Goal: Information Seeking & Learning: Learn about a topic

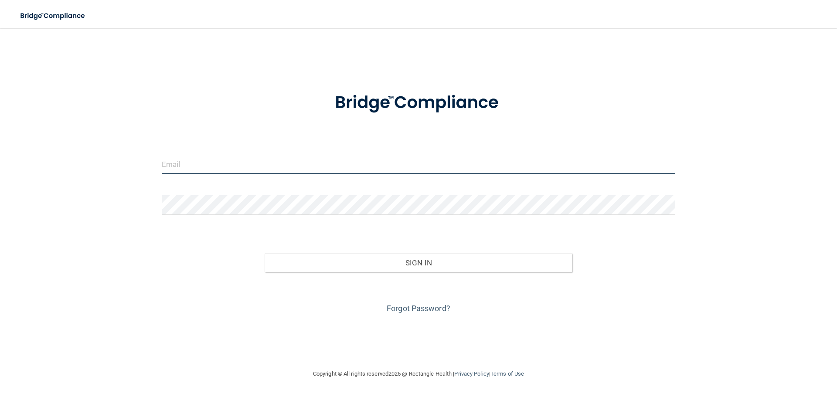
click at [335, 165] on input "email" at bounding box center [418, 164] width 513 height 20
type input "alexismaranda1993@yahoo.com"
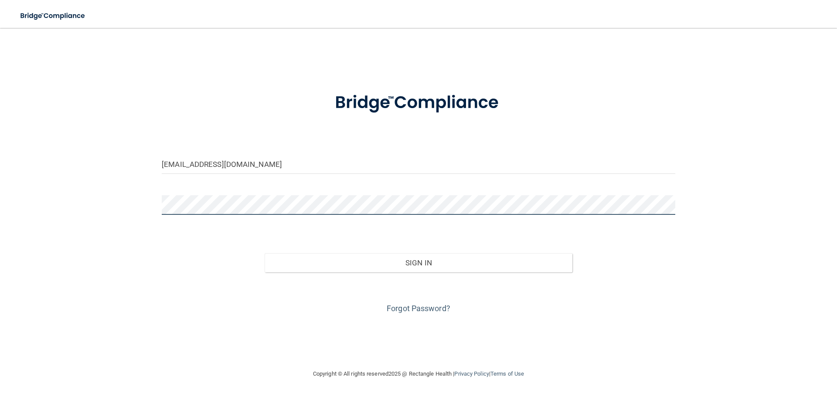
click at [265, 253] on button "Sign In" at bounding box center [419, 262] width 308 height 19
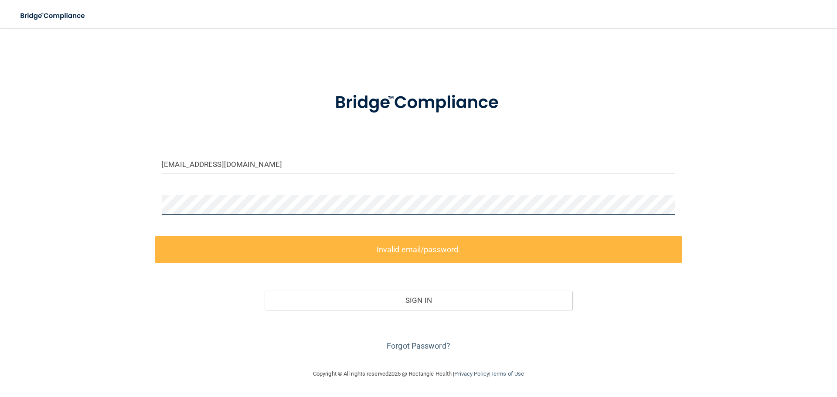
click at [109, 182] on div "alexismaranda1993@yahoo.com Invalid email/password. You don't have permission t…" at bounding box center [418, 198] width 802 height 323
click at [339, 177] on div "alexismaranda1993@yahoo.com" at bounding box center [418, 167] width 526 height 26
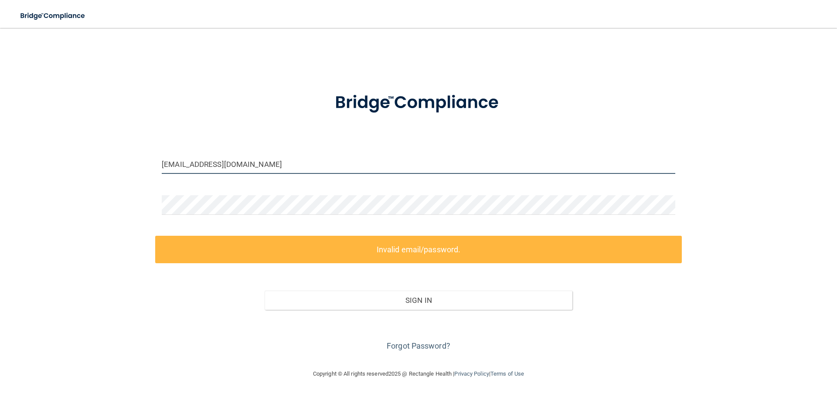
click at [329, 156] on input "alexismaranda1993@yahoo.com" at bounding box center [418, 164] width 513 height 20
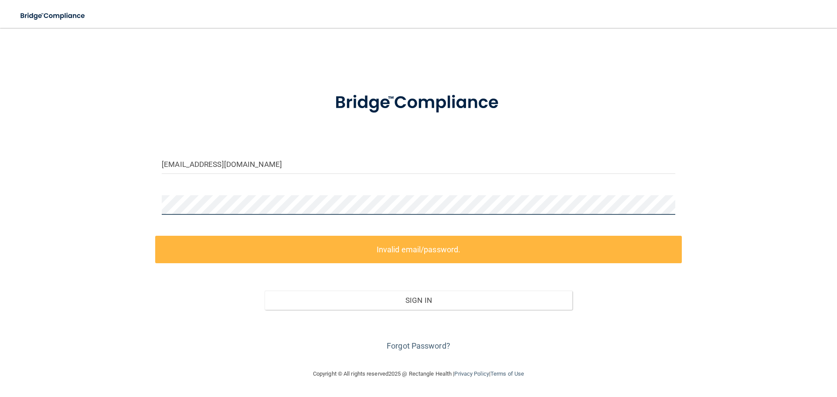
click at [0, 170] on html "Toggle navigation Manage My Enterprise Manage My Location alexismaranda1993@yah…" at bounding box center [418, 198] width 837 height 397
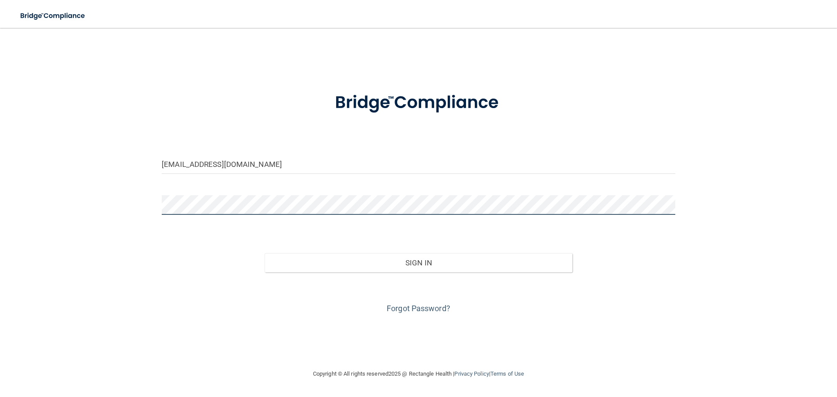
click at [265, 253] on button "Sign In" at bounding box center [419, 262] width 308 height 19
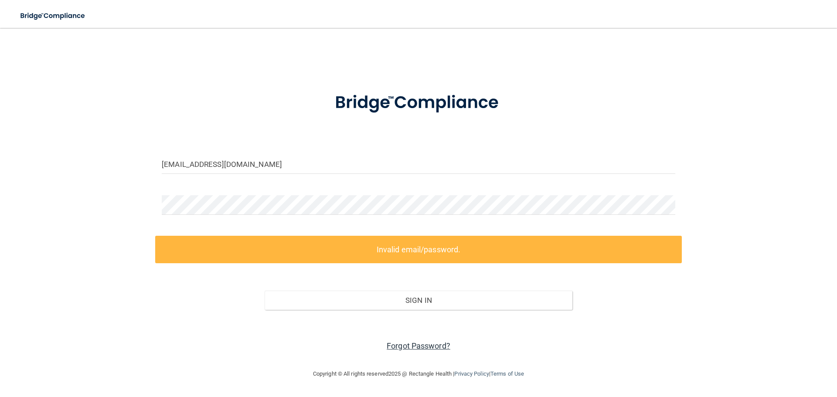
click at [424, 347] on link "Forgot Password?" at bounding box center [419, 345] width 64 height 9
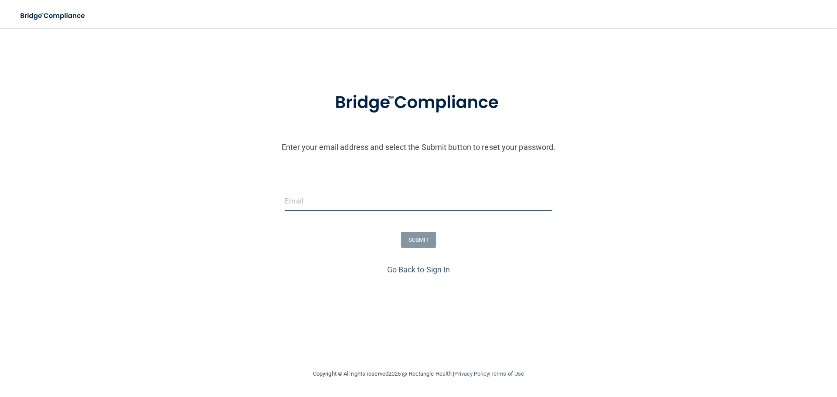
click at [303, 203] on input "email" at bounding box center [418, 201] width 267 height 20
type input "alexismaranda1993@yahoo.com"
click at [410, 236] on button "SUBMIT" at bounding box center [418, 240] width 35 height 16
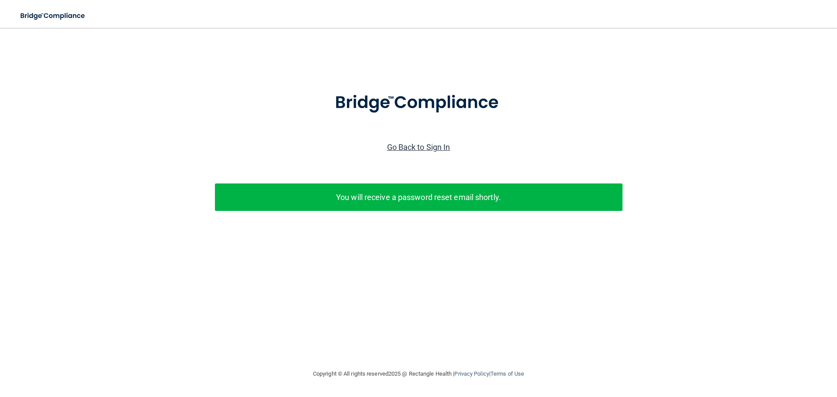
click at [407, 146] on link "Go Back to Sign In" at bounding box center [418, 147] width 63 height 9
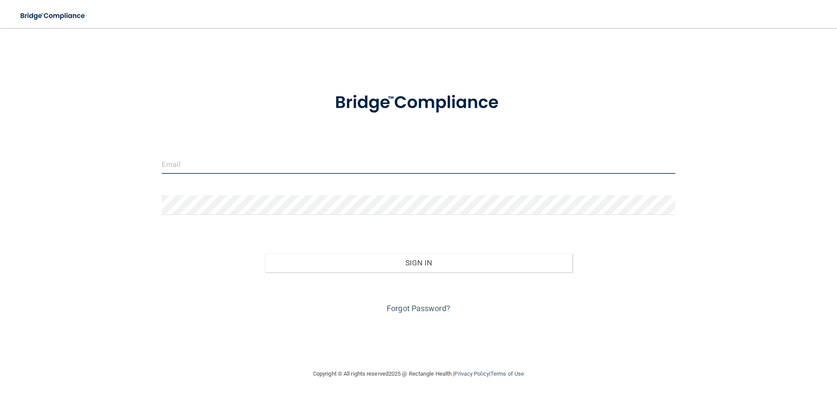
click at [266, 158] on input "email" at bounding box center [418, 164] width 513 height 20
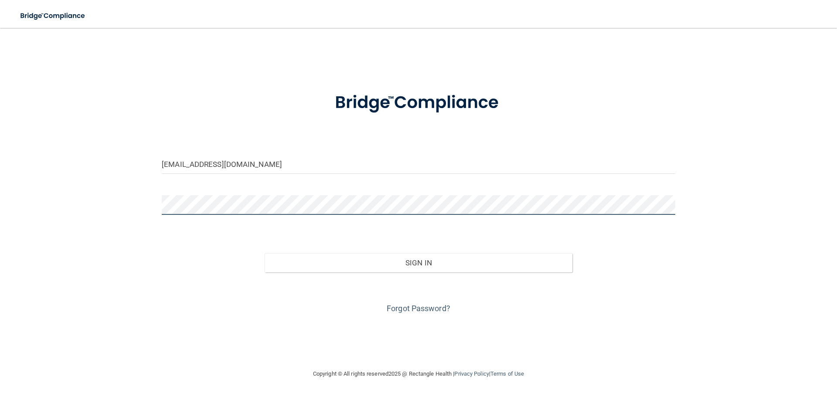
click at [265, 253] on button "Sign In" at bounding box center [419, 262] width 308 height 19
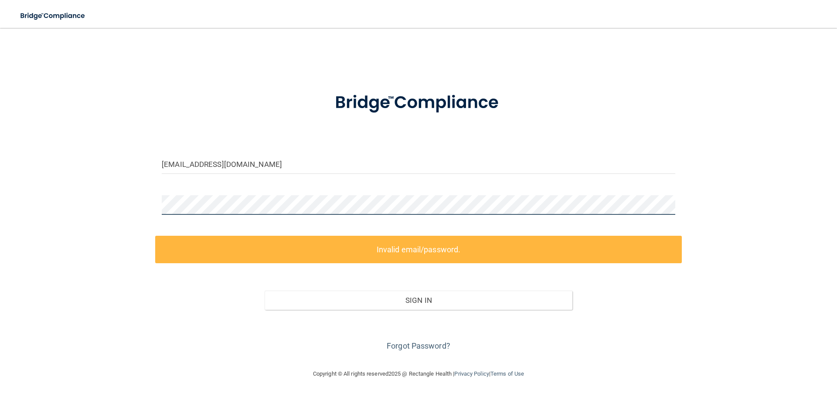
click at [80, 208] on div "lcope@pccsm.com Invalid email/password. You don't have permission to access tha…" at bounding box center [418, 198] width 802 height 323
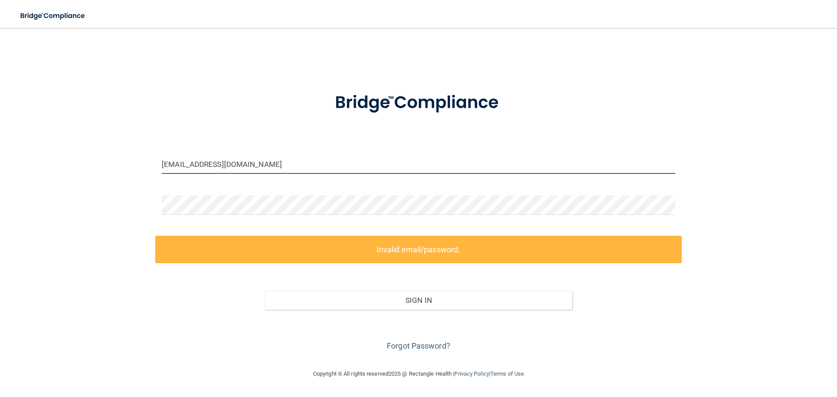
click at [206, 159] on input "lcope@pccsm.com" at bounding box center [418, 164] width 513 height 20
click at [170, 166] on input "lcope@pccsm.com" at bounding box center [418, 164] width 513 height 20
click at [164, 166] on input "lcope@pccsm.com" at bounding box center [418, 164] width 513 height 20
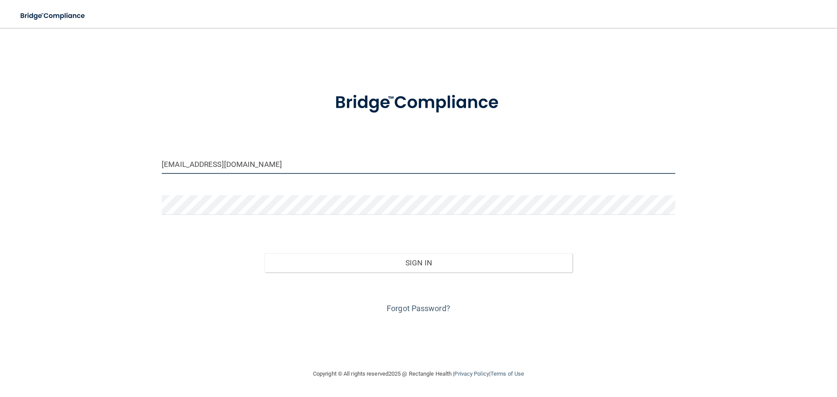
type input "[EMAIL_ADDRESS][DOMAIN_NAME]"
click at [212, 215] on div at bounding box center [418, 208] width 526 height 26
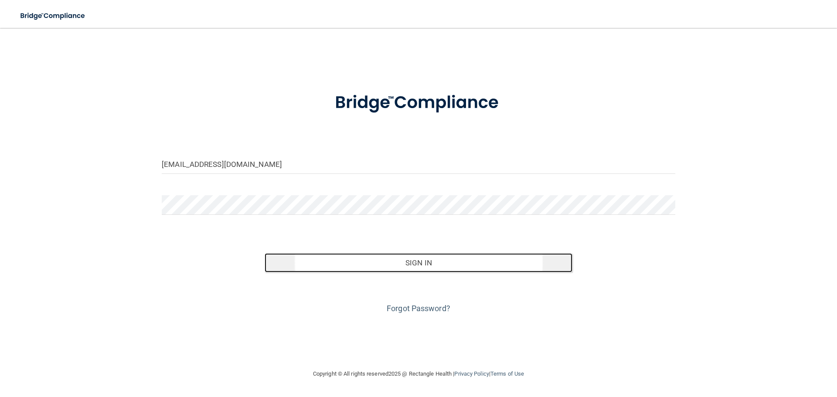
click at [499, 265] on button "Sign In" at bounding box center [419, 262] width 308 height 19
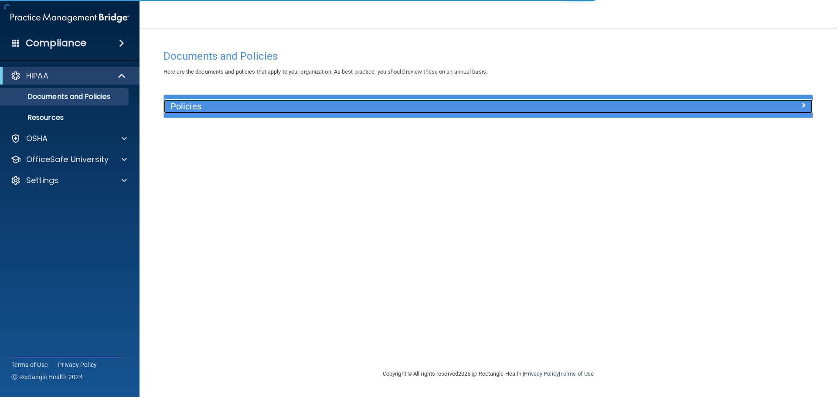
click at [784, 104] on div at bounding box center [731, 104] width 162 height 10
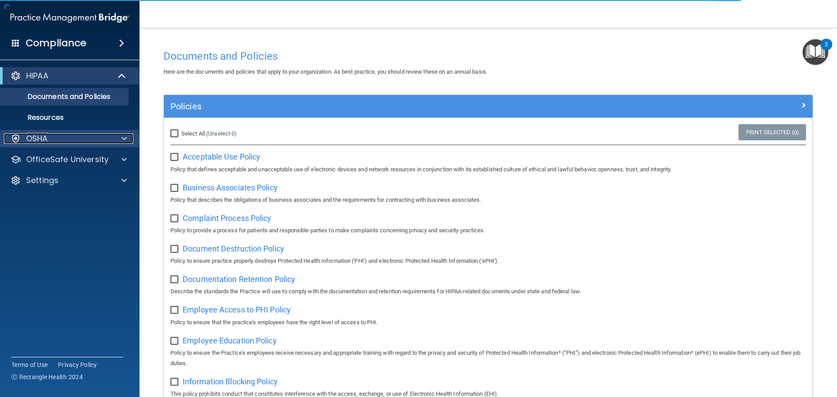
click at [50, 138] on div "OSHA" at bounding box center [58, 138] width 108 height 10
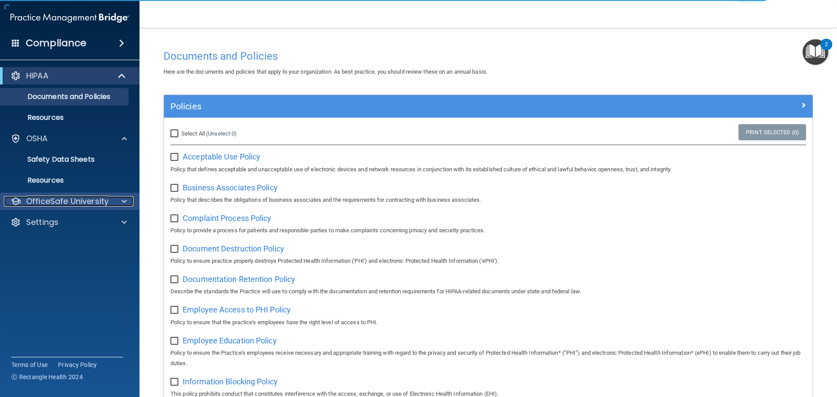
click at [87, 197] on p "OfficeSafe University" at bounding box center [67, 201] width 82 height 10
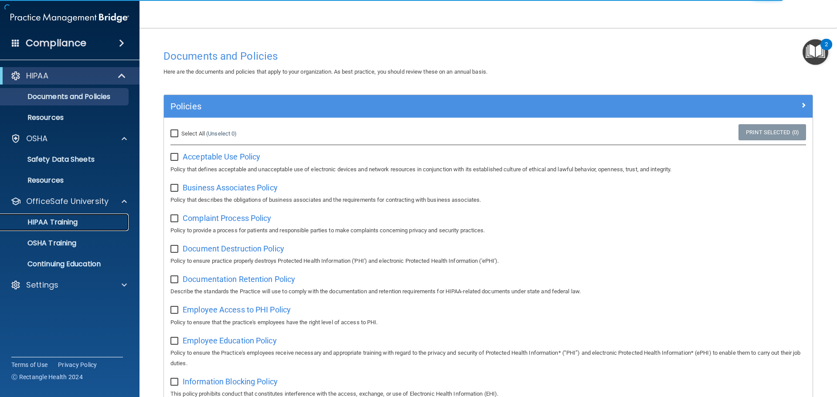
click at [80, 221] on div "HIPAA Training" at bounding box center [65, 222] width 119 height 9
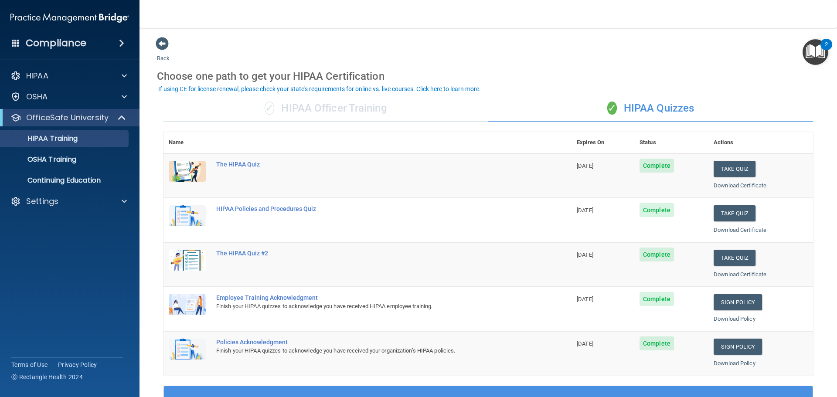
click at [326, 113] on div "✓ HIPAA Officer Training" at bounding box center [325, 108] width 325 height 26
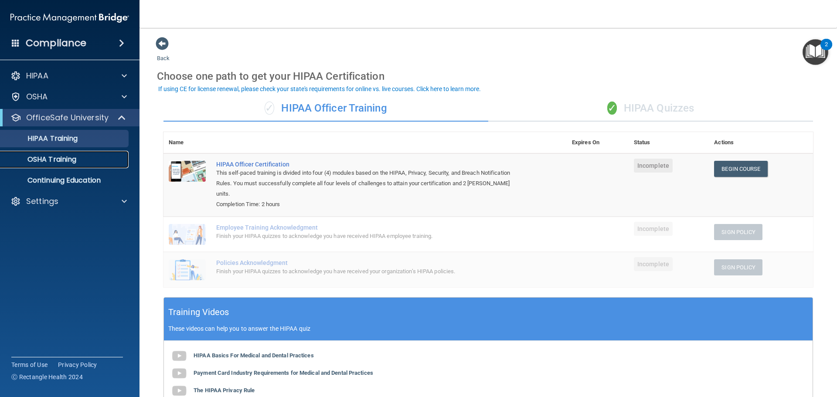
click at [85, 154] on link "OSHA Training" at bounding box center [59, 159] width 137 height 17
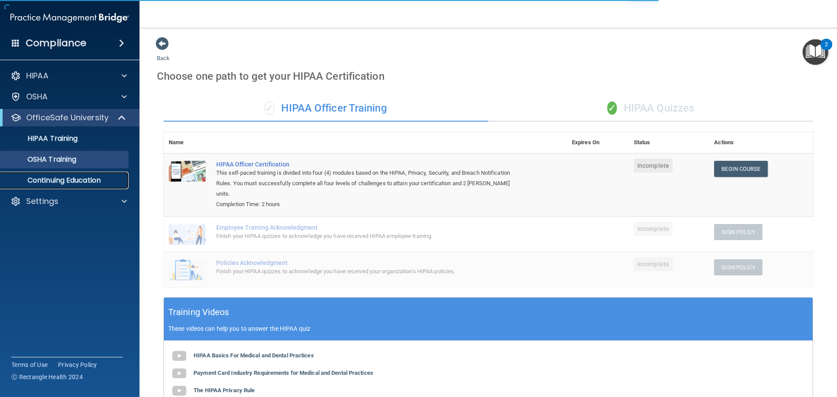
click at [90, 180] on p "Continuing Education" at bounding box center [65, 180] width 119 height 9
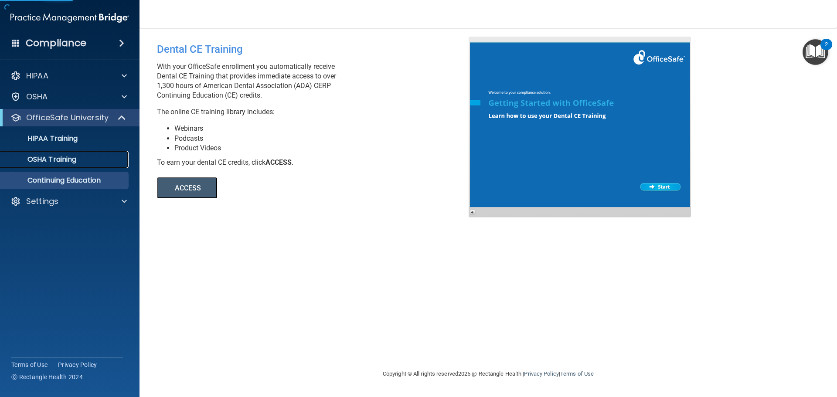
click at [92, 164] on link "OSHA Training" at bounding box center [59, 159] width 137 height 17
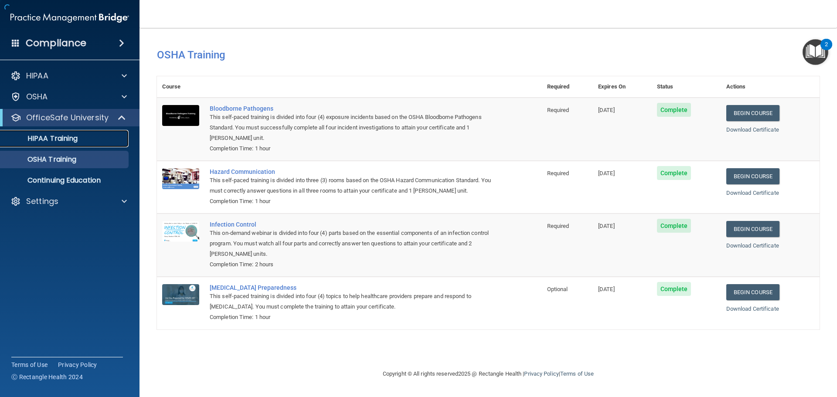
click at [77, 139] on p "HIPAA Training" at bounding box center [42, 138] width 72 height 9
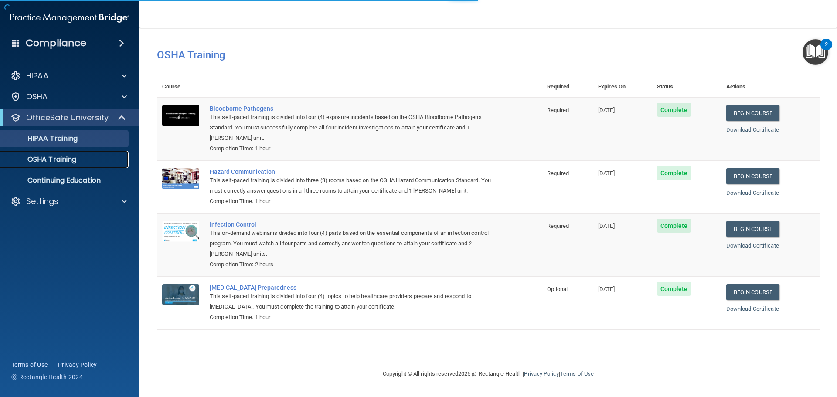
click at [76, 159] on p "OSHA Training" at bounding box center [41, 159] width 71 height 9
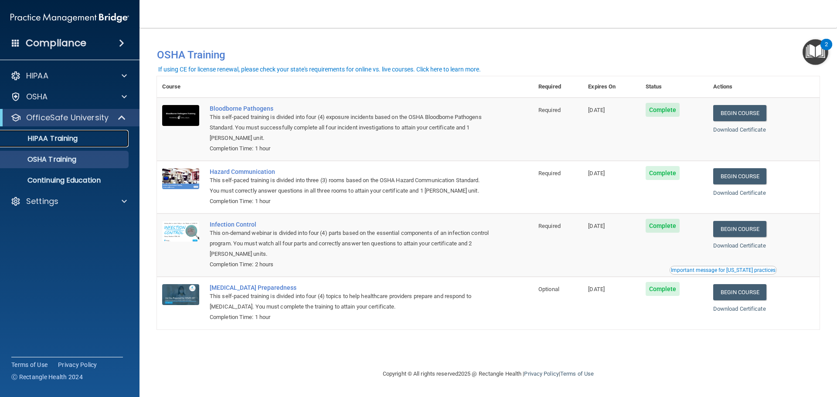
click at [92, 137] on div "HIPAA Training" at bounding box center [65, 138] width 119 height 9
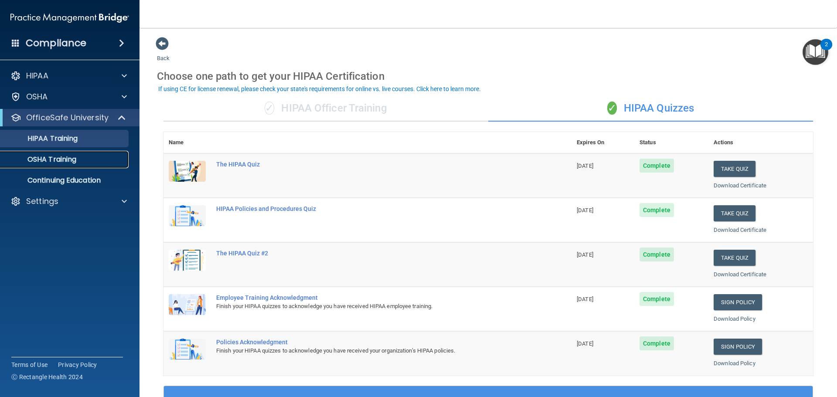
drag, startPoint x: 18, startPoint y: 156, endPoint x: 24, endPoint y: 159, distance: 7.0
click at [18, 156] on p "OSHA Training" at bounding box center [41, 159] width 71 height 9
click at [24, 159] on p "OSHA Training" at bounding box center [41, 159] width 71 height 9
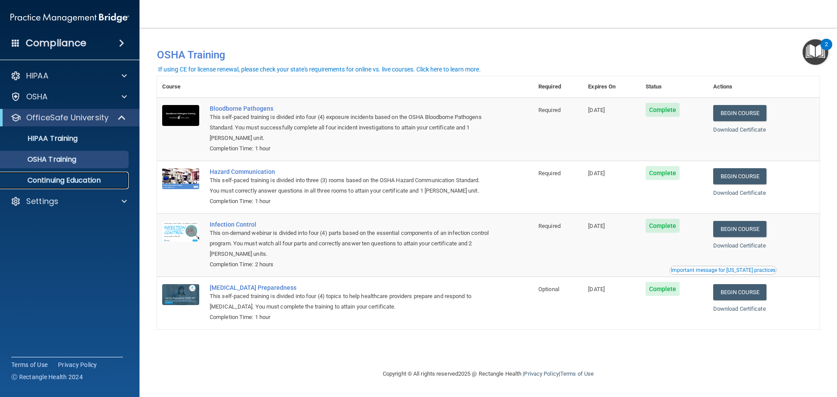
click at [68, 182] on p "Continuing Education" at bounding box center [65, 180] width 119 height 9
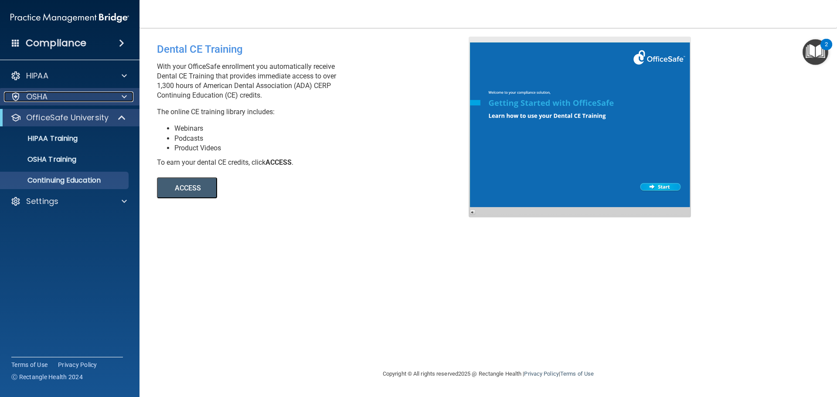
click at [68, 97] on div "OSHA" at bounding box center [58, 97] width 108 height 10
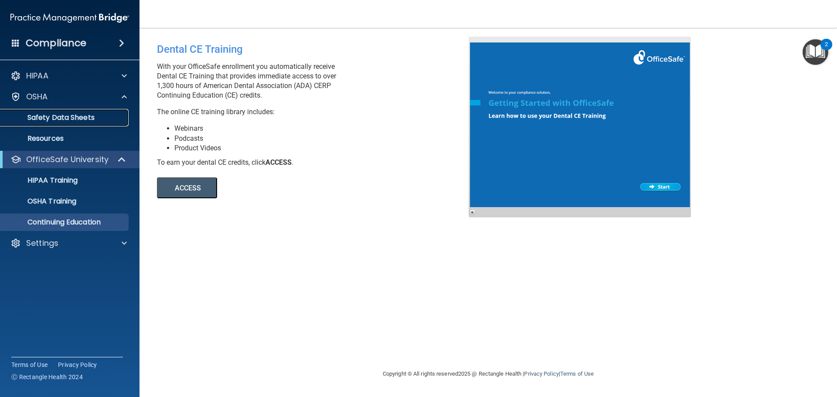
click at [70, 115] on p "Safety Data Sheets" at bounding box center [65, 117] width 119 height 9
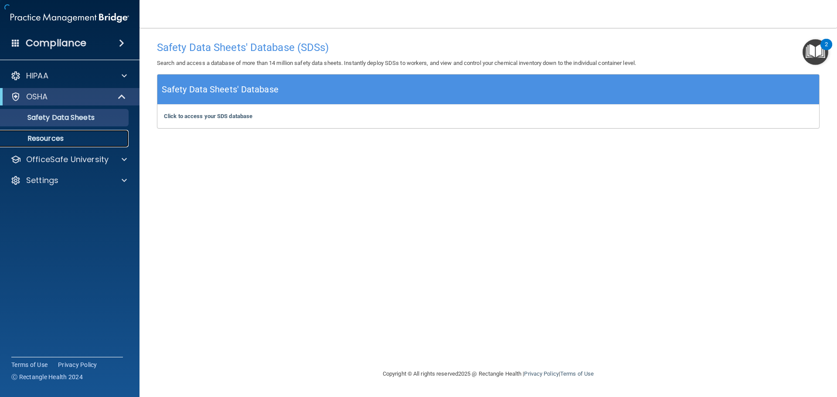
click at [62, 141] on p "Resources" at bounding box center [65, 138] width 119 height 9
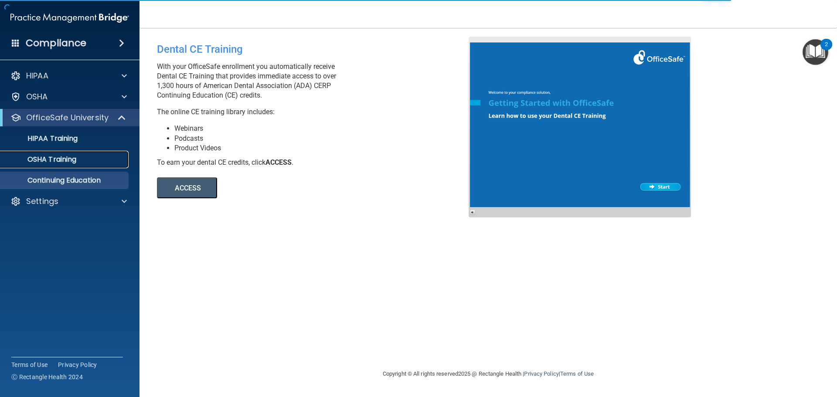
click at [51, 156] on p "OSHA Training" at bounding box center [41, 159] width 71 height 9
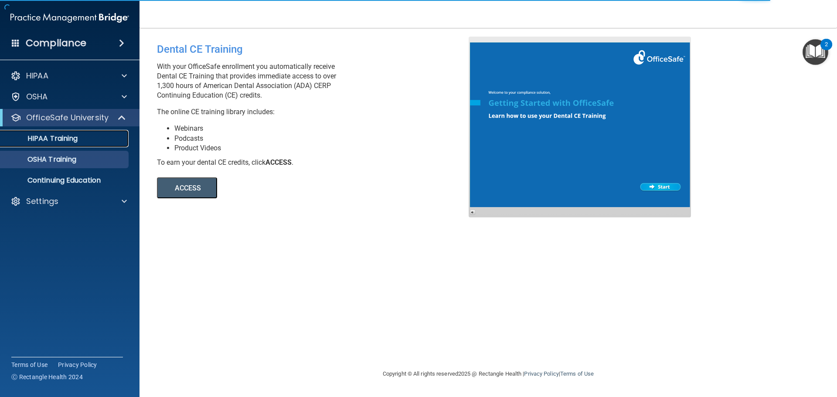
click at [64, 139] on p "HIPAA Training" at bounding box center [42, 138] width 72 height 9
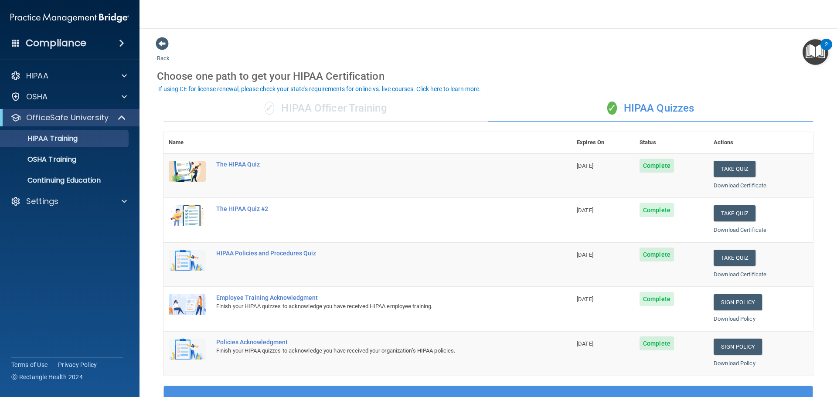
click at [373, 108] on div "✓ HIPAA Officer Training" at bounding box center [325, 108] width 325 height 26
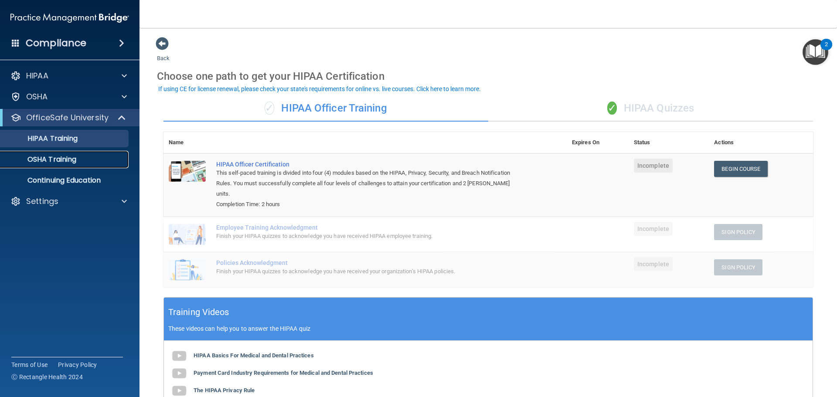
click at [75, 160] on p "OSHA Training" at bounding box center [41, 159] width 71 height 9
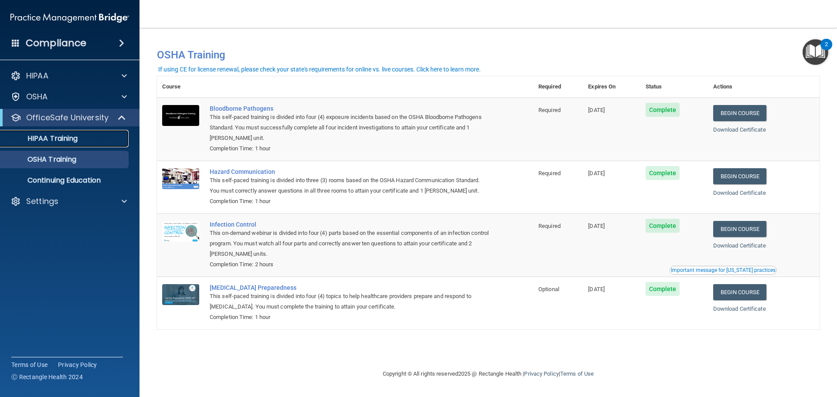
click at [70, 141] on p "HIPAA Training" at bounding box center [42, 138] width 72 height 9
